Goal: Task Accomplishment & Management: Complete application form

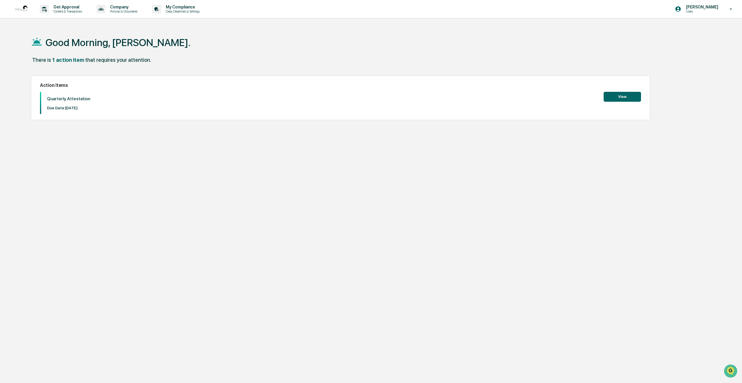
click at [616, 94] on button "View" at bounding box center [621, 97] width 37 height 10
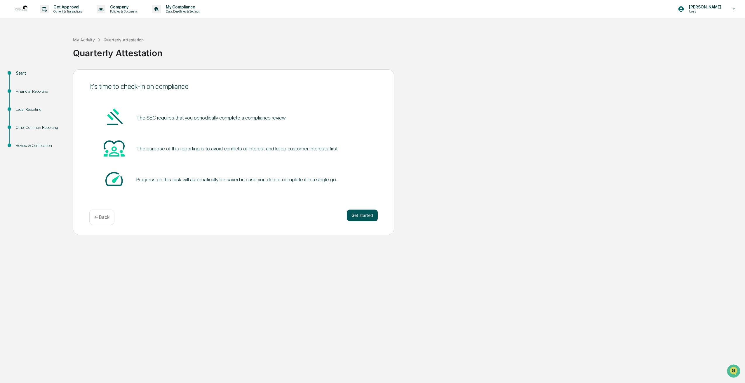
click at [368, 217] on button "Get started" at bounding box center [362, 216] width 31 height 12
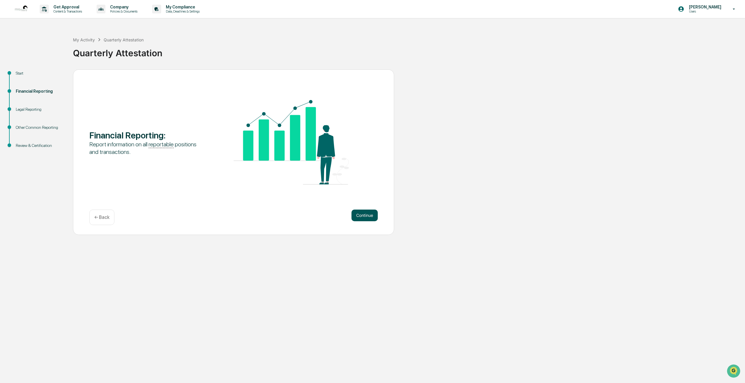
click at [368, 219] on button "Continue" at bounding box center [364, 216] width 26 height 12
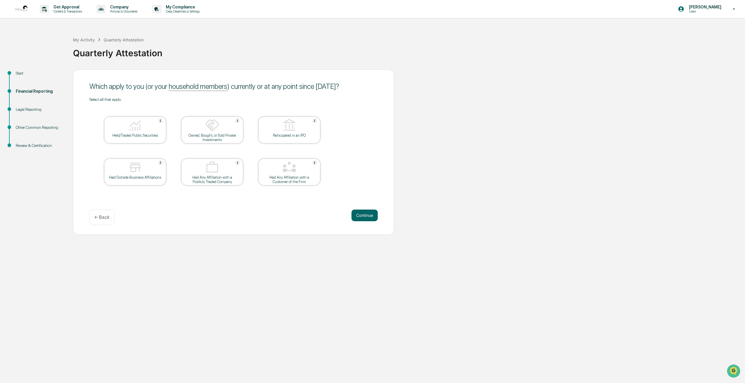
click at [148, 140] on div "Held/Traded Public Securities" at bounding box center [135, 130] width 62 height 27
click at [362, 215] on button "Continue" at bounding box center [364, 216] width 26 height 12
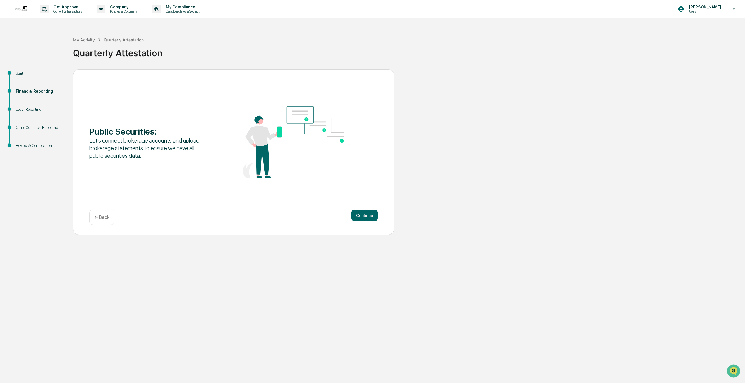
click at [362, 215] on button "Continue" at bounding box center [364, 216] width 26 height 12
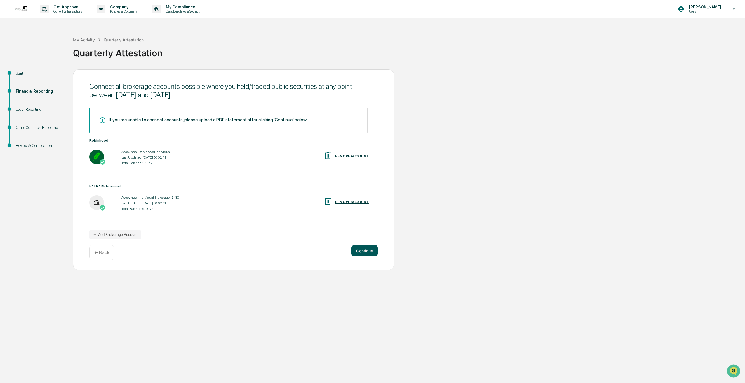
click at [365, 250] on button "Continue" at bounding box center [364, 251] width 26 height 12
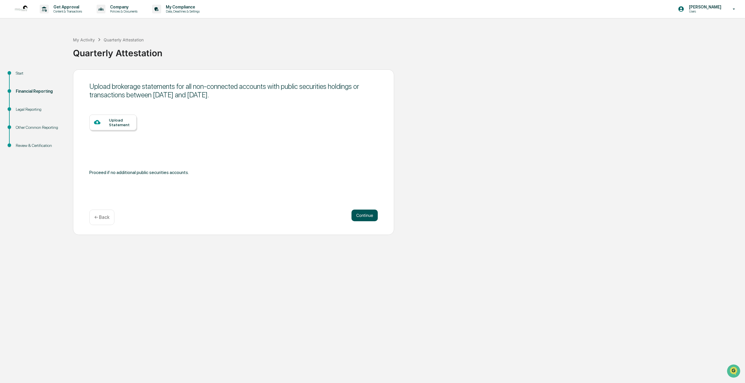
click at [366, 213] on button "Continue" at bounding box center [364, 216] width 26 height 12
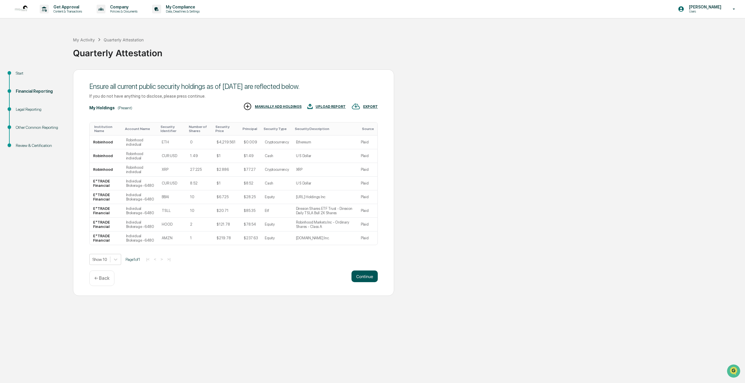
click at [365, 275] on button "Continue" at bounding box center [364, 277] width 26 height 12
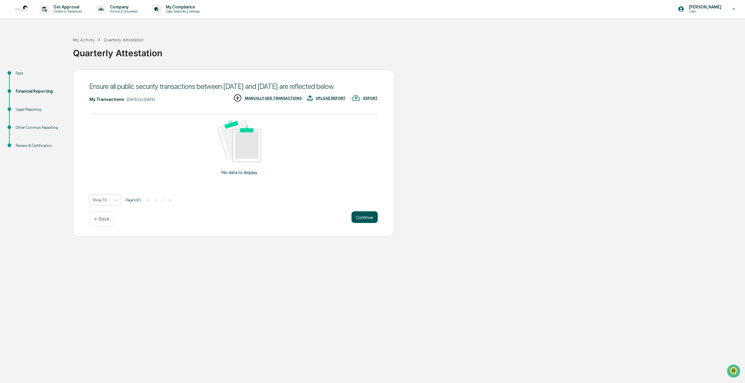
click at [370, 223] on button "Continue" at bounding box center [364, 218] width 26 height 12
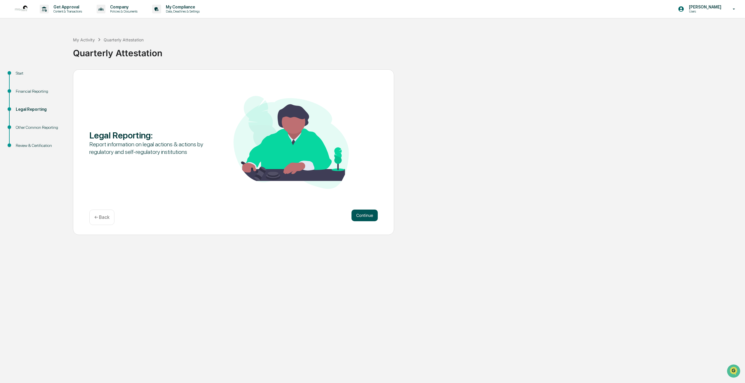
click at [370, 215] on button "Continue" at bounding box center [364, 216] width 26 height 12
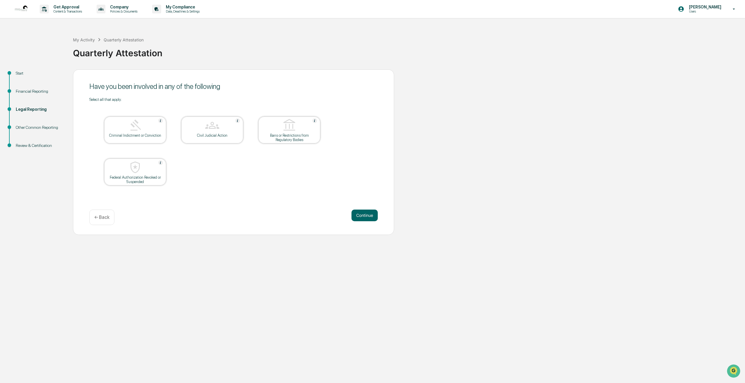
click at [370, 215] on button "Continue" at bounding box center [364, 216] width 26 height 12
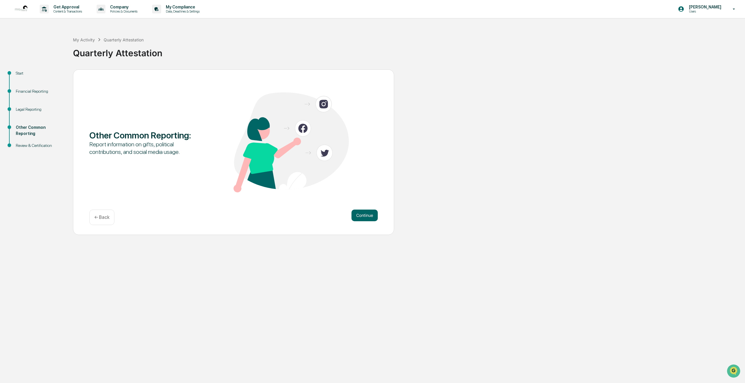
click at [370, 215] on button "Continue" at bounding box center [364, 216] width 26 height 12
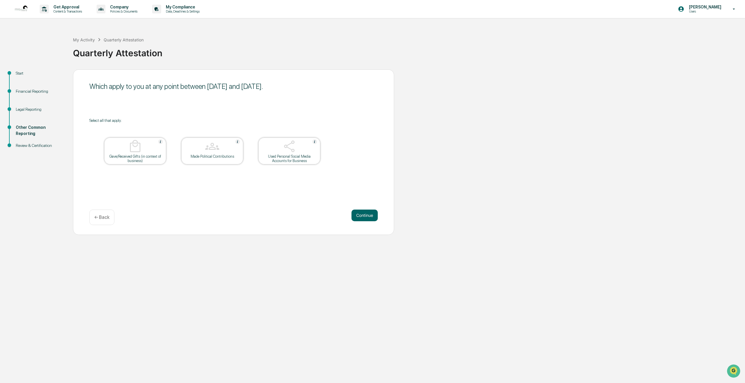
click at [370, 215] on button "Continue" at bounding box center [364, 216] width 26 height 12
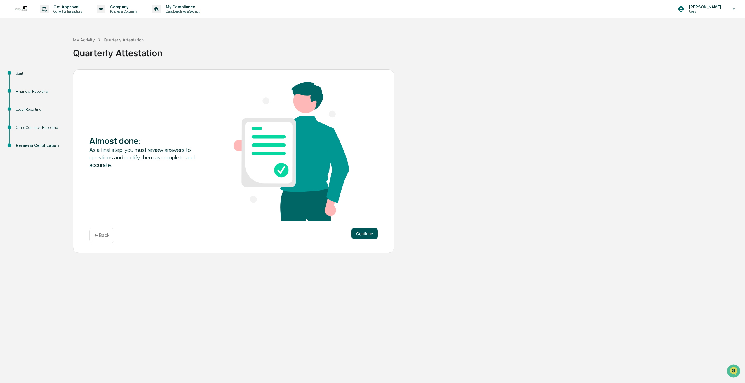
click at [362, 235] on button "Continue" at bounding box center [364, 234] width 26 height 12
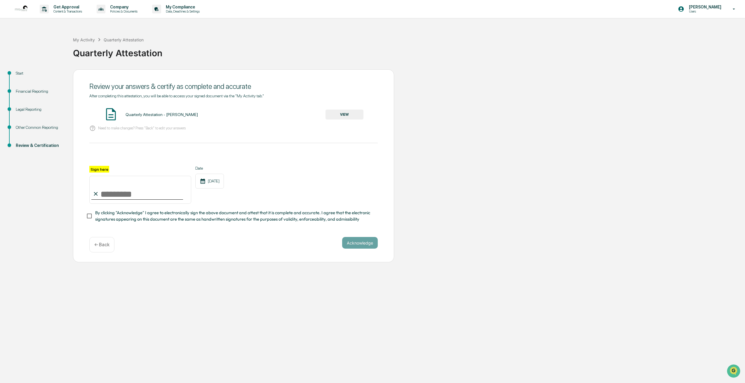
click at [122, 193] on input "Sign here" at bounding box center [140, 190] width 102 height 28
type input "*"
type input "**********"
click at [359, 243] on button "Acknowledge" at bounding box center [360, 243] width 36 height 12
click at [344, 114] on button "VIEW" at bounding box center [344, 115] width 38 height 10
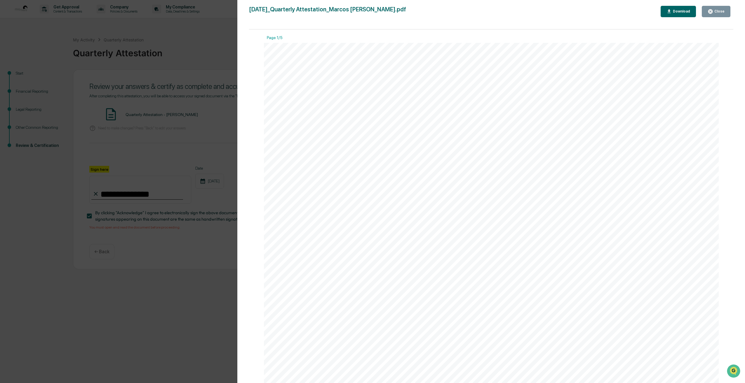
click at [719, 9] on div "Close" at bounding box center [715, 12] width 17 height 6
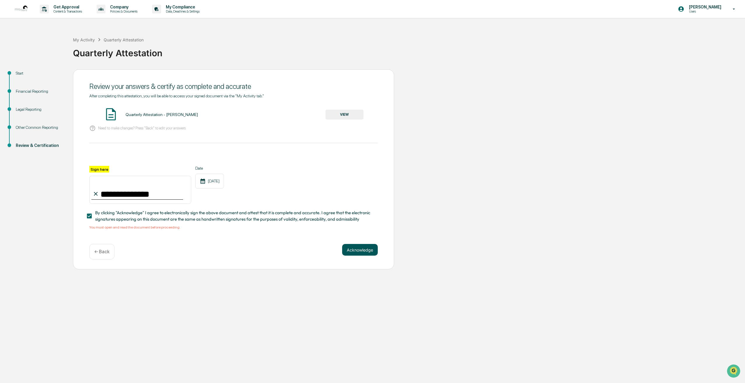
click at [352, 251] on button "Acknowledge" at bounding box center [360, 250] width 36 height 12
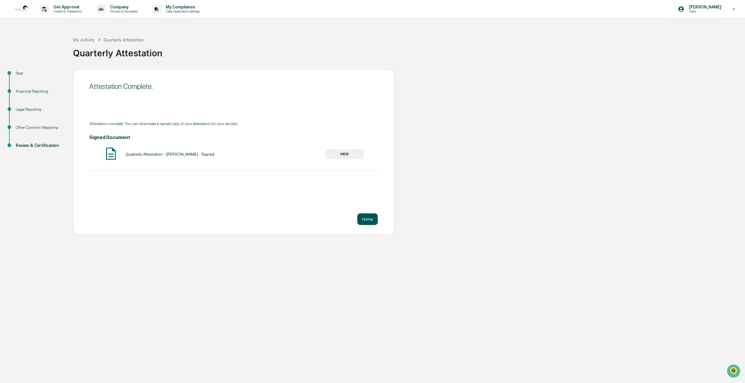
click at [367, 221] on button "Home" at bounding box center [367, 220] width 20 height 12
